Goal: Task Accomplishment & Management: Use online tool/utility

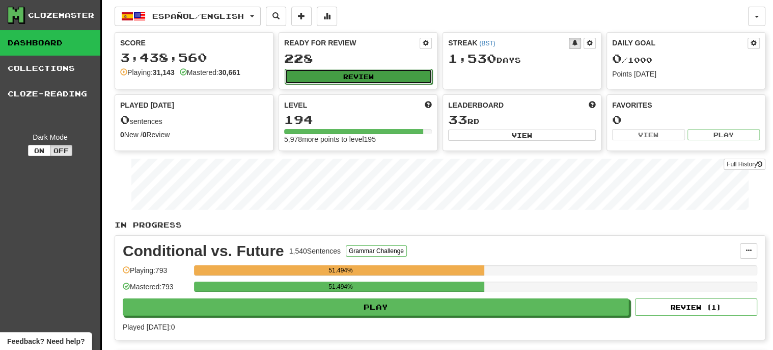
click at [353, 79] on button "Review" at bounding box center [359, 76] width 148 height 15
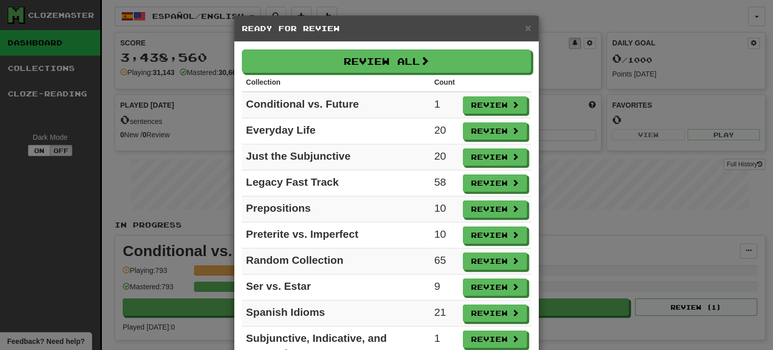
click at [532, 28] on div "× Ready for Review" at bounding box center [386, 29] width 305 height 26
click at [529, 30] on span "×" at bounding box center [528, 28] width 6 height 12
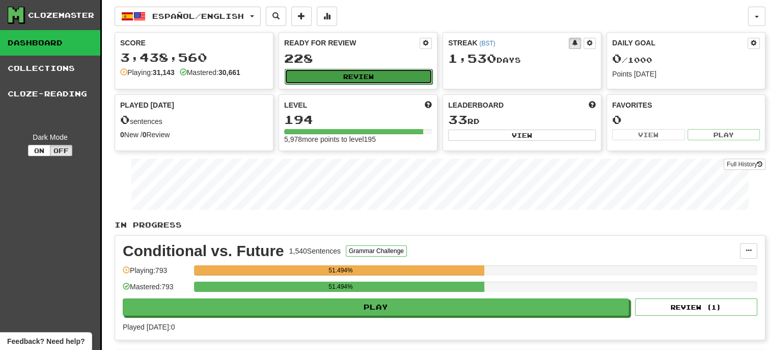
click at [324, 75] on button "Review" at bounding box center [359, 76] width 148 height 15
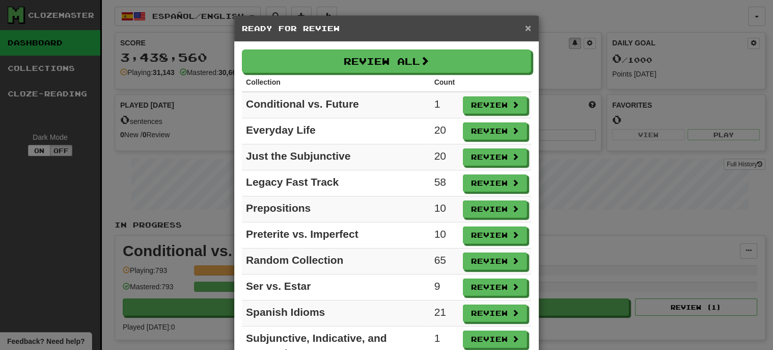
click at [530, 28] on span "×" at bounding box center [528, 28] width 6 height 12
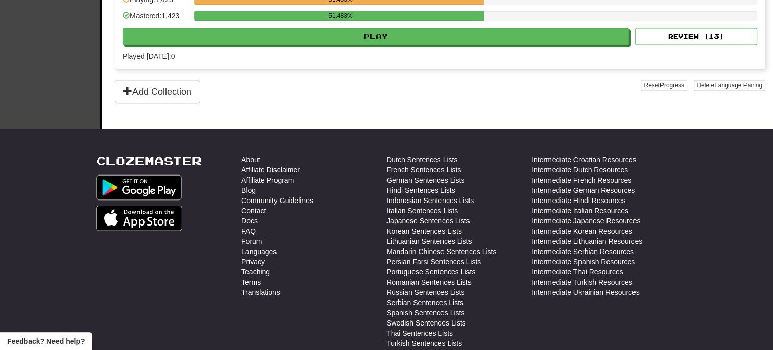
scroll to position [1449, 0]
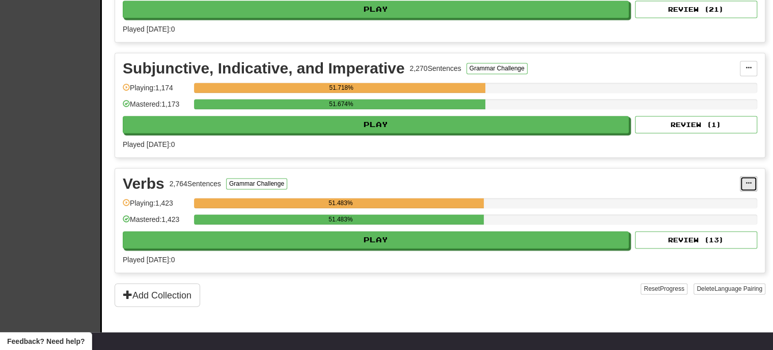
click at [752, 176] on button at bounding box center [748, 183] width 17 height 15
click at [704, 198] on span "Manage Sentences" at bounding box center [706, 202] width 62 height 8
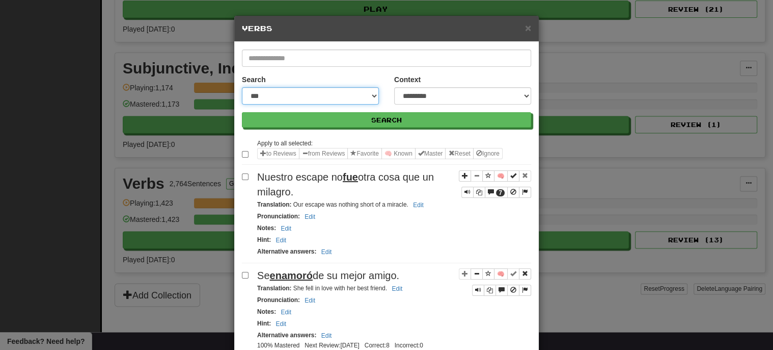
click at [312, 93] on select "**********" at bounding box center [310, 95] width 137 height 17
select select "**********"
click at [242, 87] on select "**********" at bounding box center [310, 95] width 137 height 17
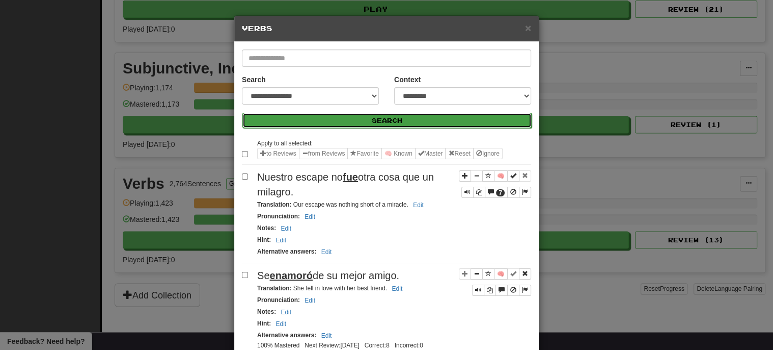
click at [392, 122] on button "Search" at bounding box center [387, 120] width 289 height 15
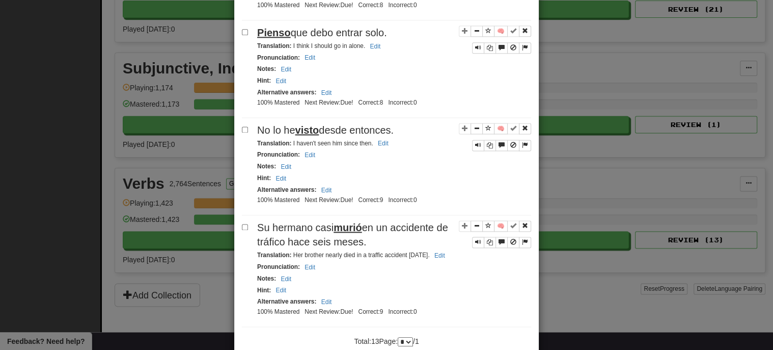
scroll to position [1188, 0]
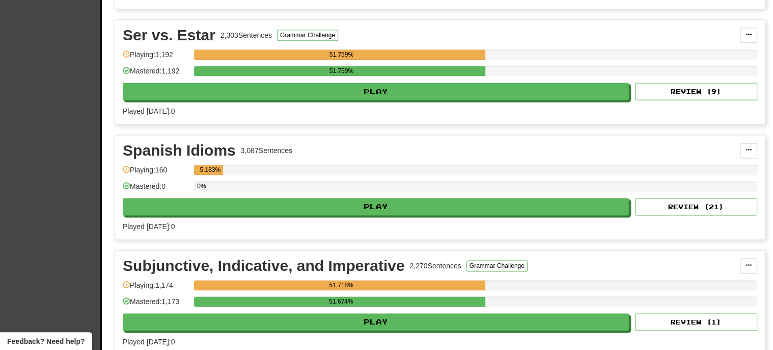
scroll to position [0, 0]
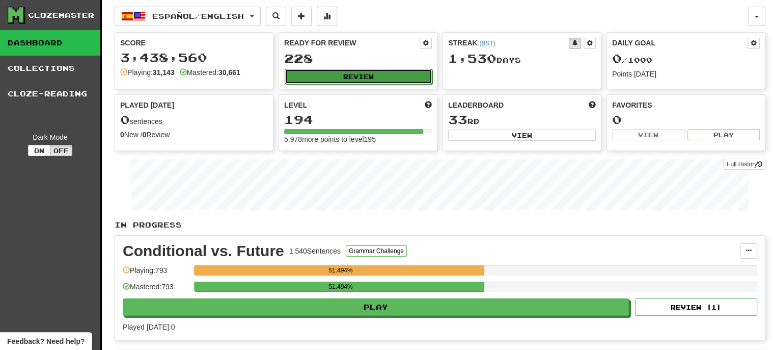
click at [355, 77] on button "Review" at bounding box center [359, 76] width 148 height 15
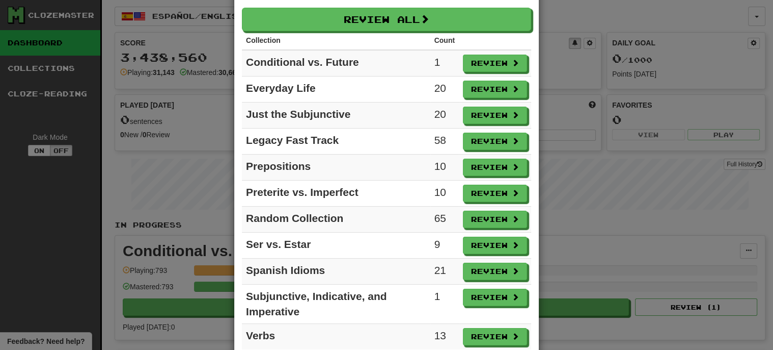
scroll to position [41, 0]
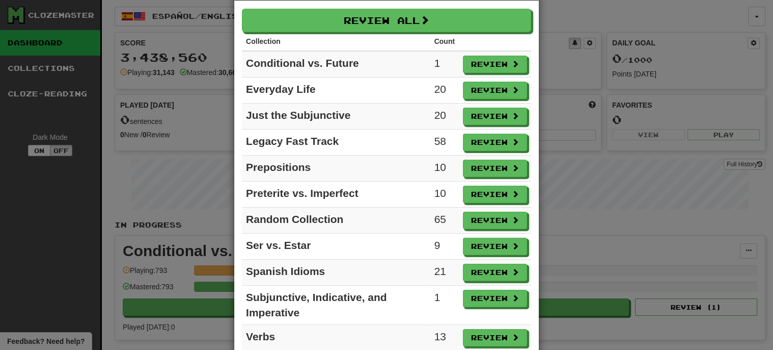
click at [593, 252] on div "× Ready for Review Review All Collection Count Conditional vs. Future 1 Review …" at bounding box center [386, 175] width 773 height 350
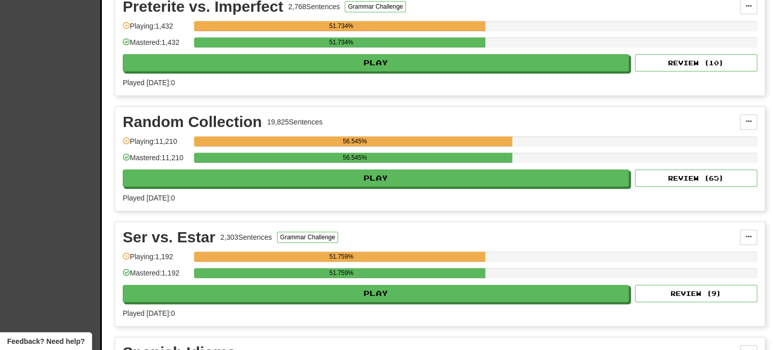
scroll to position [1053, 0]
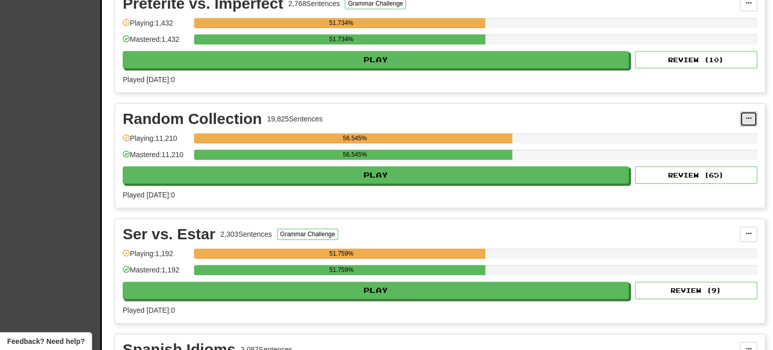
click at [751, 115] on span at bounding box center [749, 118] width 6 height 6
click at [691, 133] on span "Manage Sentences" at bounding box center [706, 137] width 62 height 8
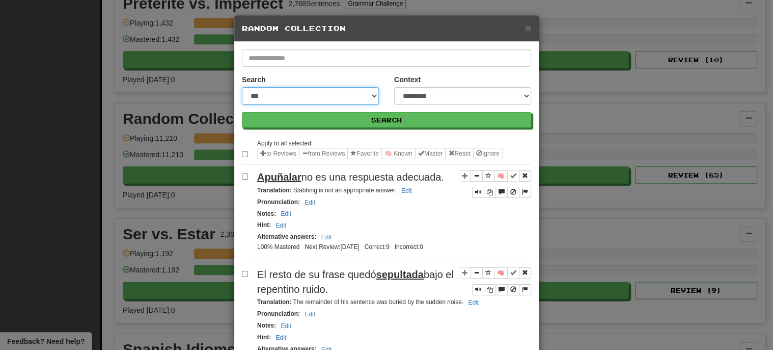
click at [280, 97] on select "**********" at bounding box center [310, 95] width 137 height 17
select select "**********"
click at [242, 87] on select "**********" at bounding box center [310, 95] width 137 height 17
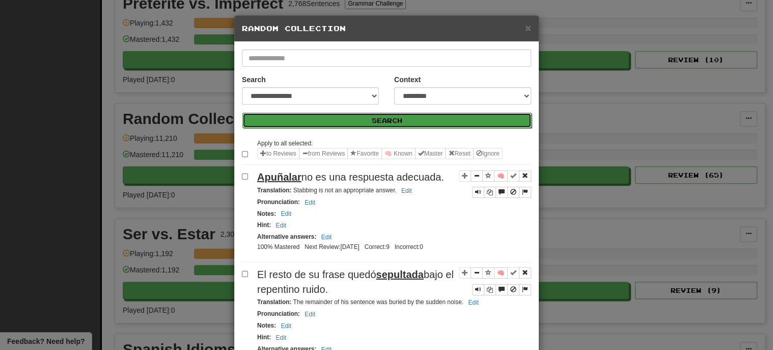
click at [363, 122] on button "Search" at bounding box center [387, 120] width 289 height 15
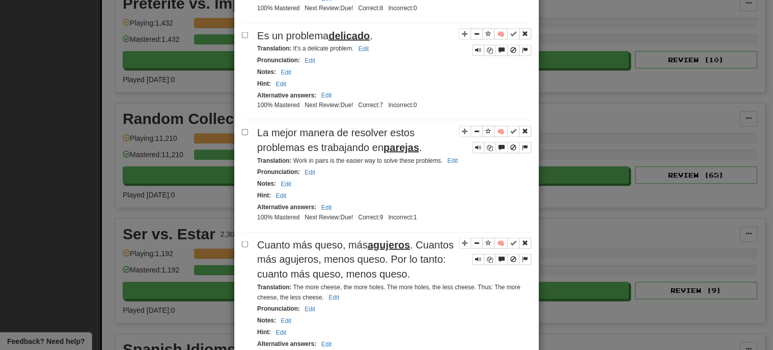
scroll to position [1895, 0]
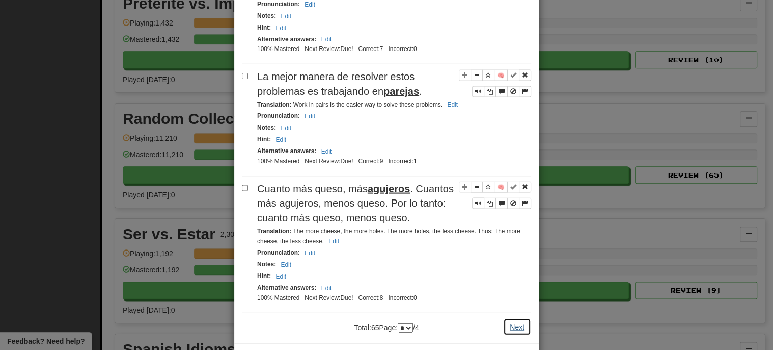
click at [513, 318] on button "Next" at bounding box center [517, 326] width 28 height 17
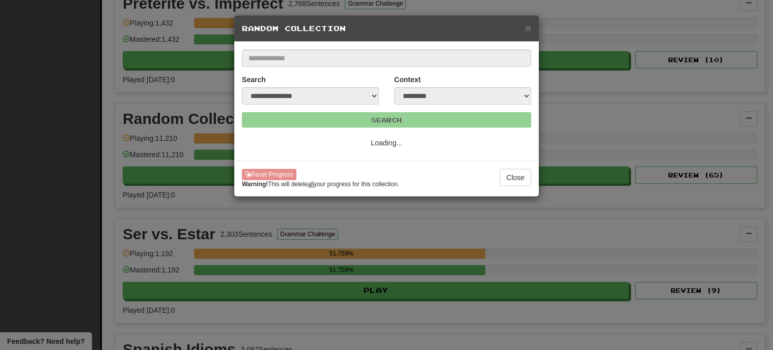
scroll to position [0, 0]
select select "*"
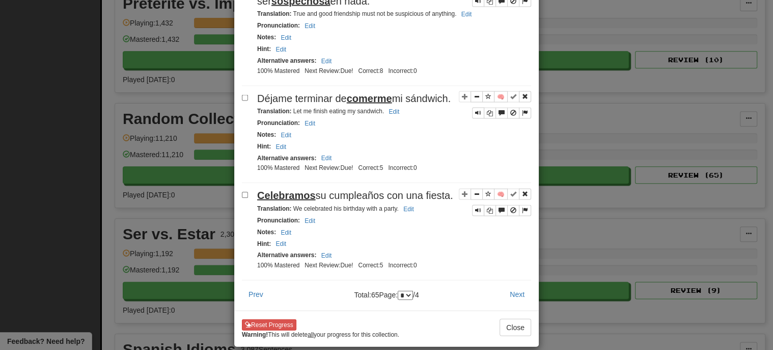
scroll to position [1917, 0]
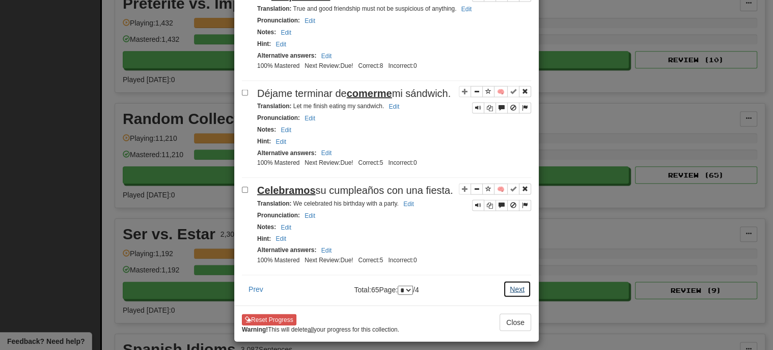
click at [518, 286] on button "Next" at bounding box center [517, 288] width 28 height 17
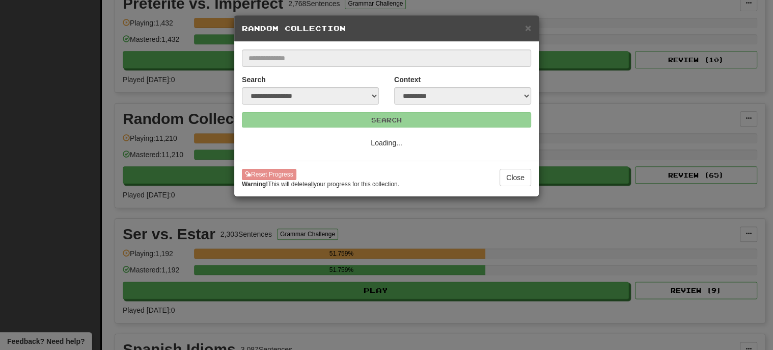
scroll to position [0, 0]
select select "*"
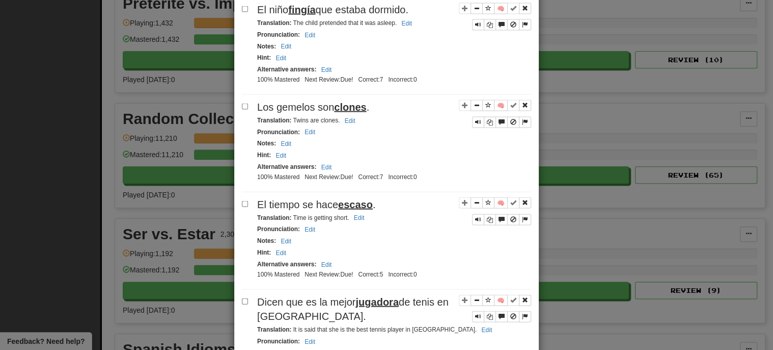
scroll to position [1980, 0]
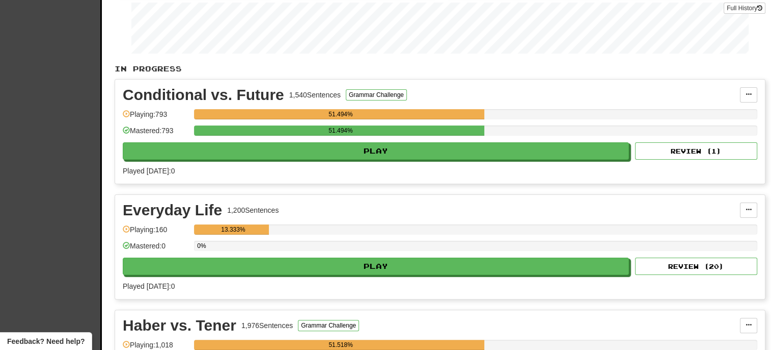
scroll to position [0, 0]
